Goal: Navigation & Orientation: Find specific page/section

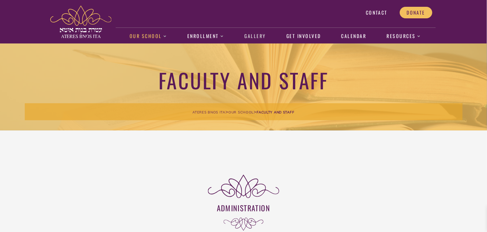
click at [256, 35] on link "Gallery" at bounding box center [255, 36] width 28 height 16
click at [363, 37] on link "Calendar" at bounding box center [354, 36] width 32 height 16
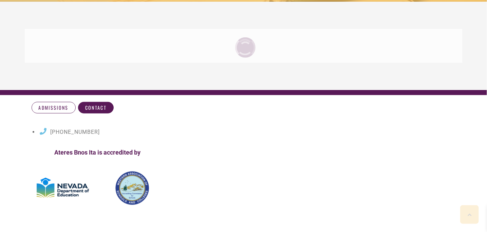
scroll to position [136, 0]
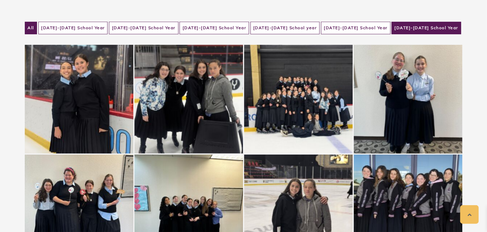
click at [409, 26] on li "2024-2025 School Year" at bounding box center [426, 28] width 70 height 13
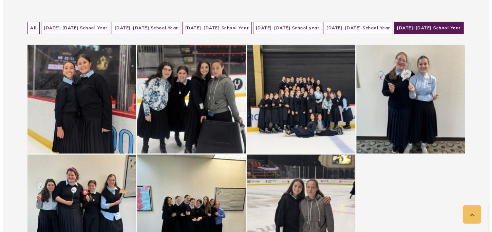
scroll to position [271, 0]
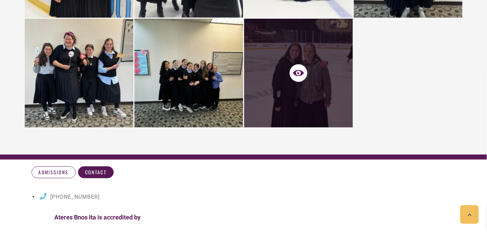
click at [195, 80] on div at bounding box center [188, 73] width 109 height 109
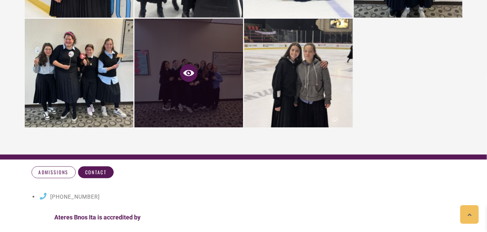
click at [191, 70] on icon at bounding box center [188, 73] width 11 height 6
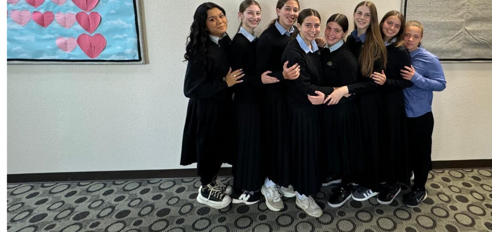
scroll to position [271, 0]
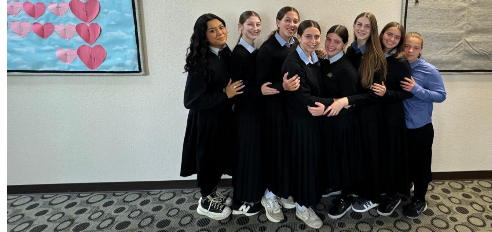
click at [139, 108] on img at bounding box center [245, 116] width 285 height 214
click at [142, 108] on img at bounding box center [245, 116] width 285 height 214
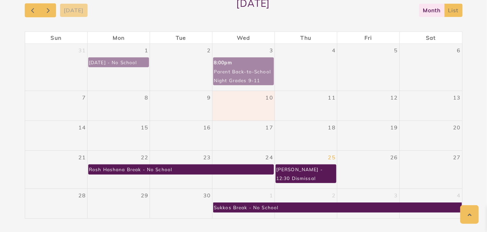
scroll to position [98, 0]
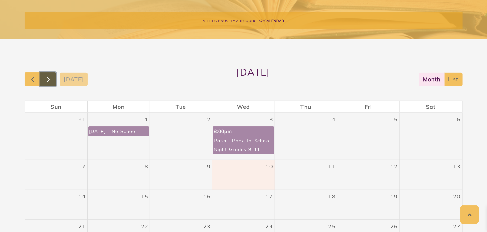
click at [53, 79] on button "button" at bounding box center [48, 79] width 16 height 14
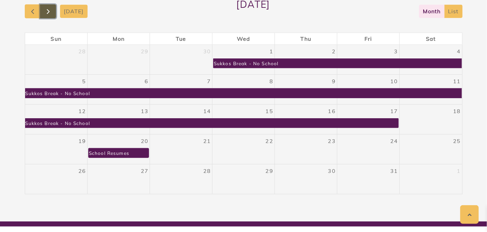
scroll to position [132, 0]
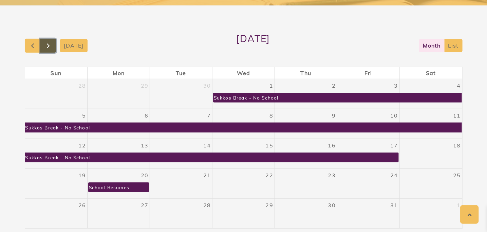
click at [47, 43] on span "button" at bounding box center [48, 46] width 8 height 8
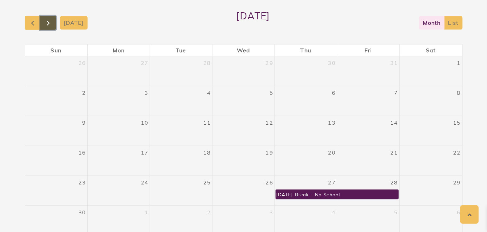
scroll to position [166, 0]
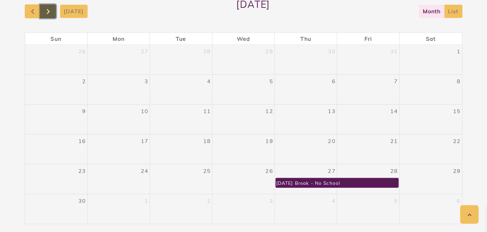
click at [53, 13] on button "button" at bounding box center [48, 11] width 16 height 14
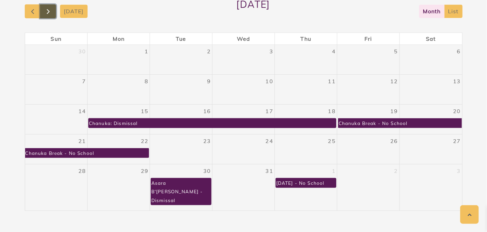
click at [53, 13] on button "button" at bounding box center [48, 11] width 16 height 14
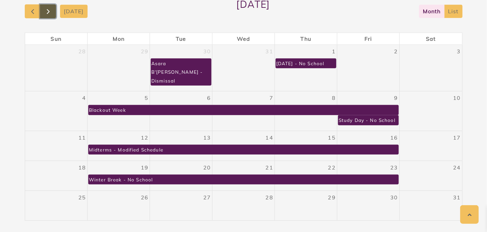
click at [53, 13] on button "button" at bounding box center [48, 11] width 16 height 14
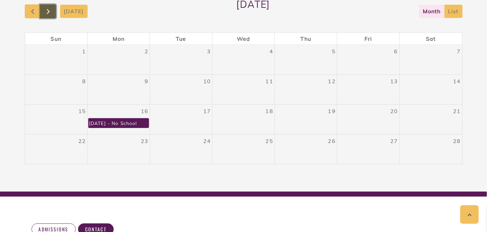
click at [53, 13] on button "button" at bounding box center [48, 11] width 16 height 14
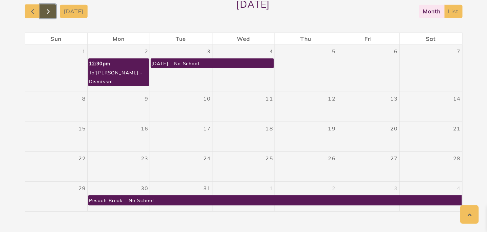
click at [52, 7] on button "button" at bounding box center [48, 11] width 16 height 14
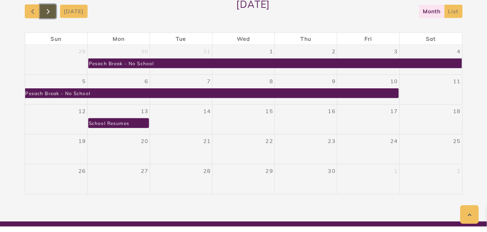
click at [52, 7] on button "button" at bounding box center [48, 11] width 16 height 14
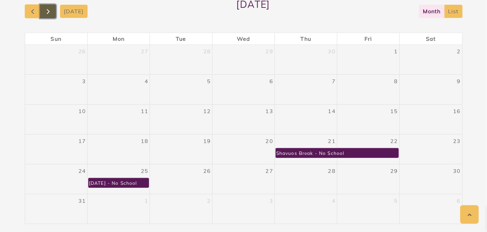
click at [52, 7] on button "button" at bounding box center [48, 11] width 16 height 14
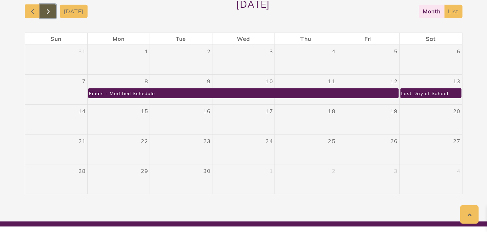
click at [52, 7] on button "button" at bounding box center [48, 11] width 16 height 14
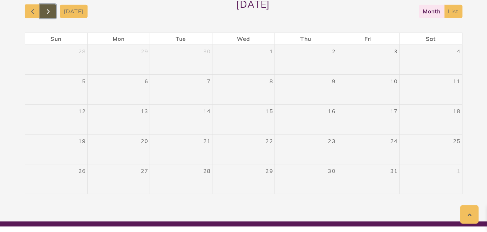
click at [52, 7] on button "button" at bounding box center [48, 11] width 16 height 14
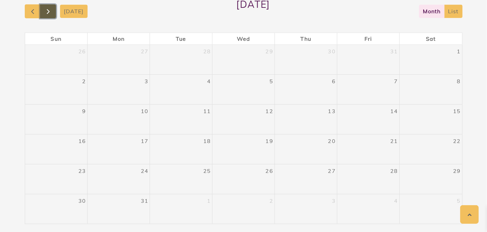
click at [52, 7] on button "button" at bounding box center [48, 11] width 16 height 14
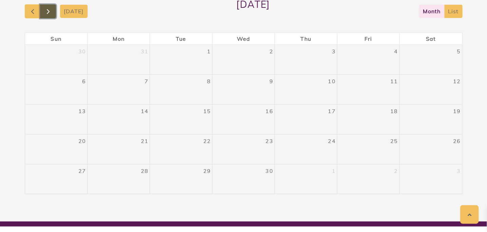
click at [52, 7] on button "button" at bounding box center [48, 11] width 16 height 14
